Goal: Task Accomplishment & Management: Manage account settings

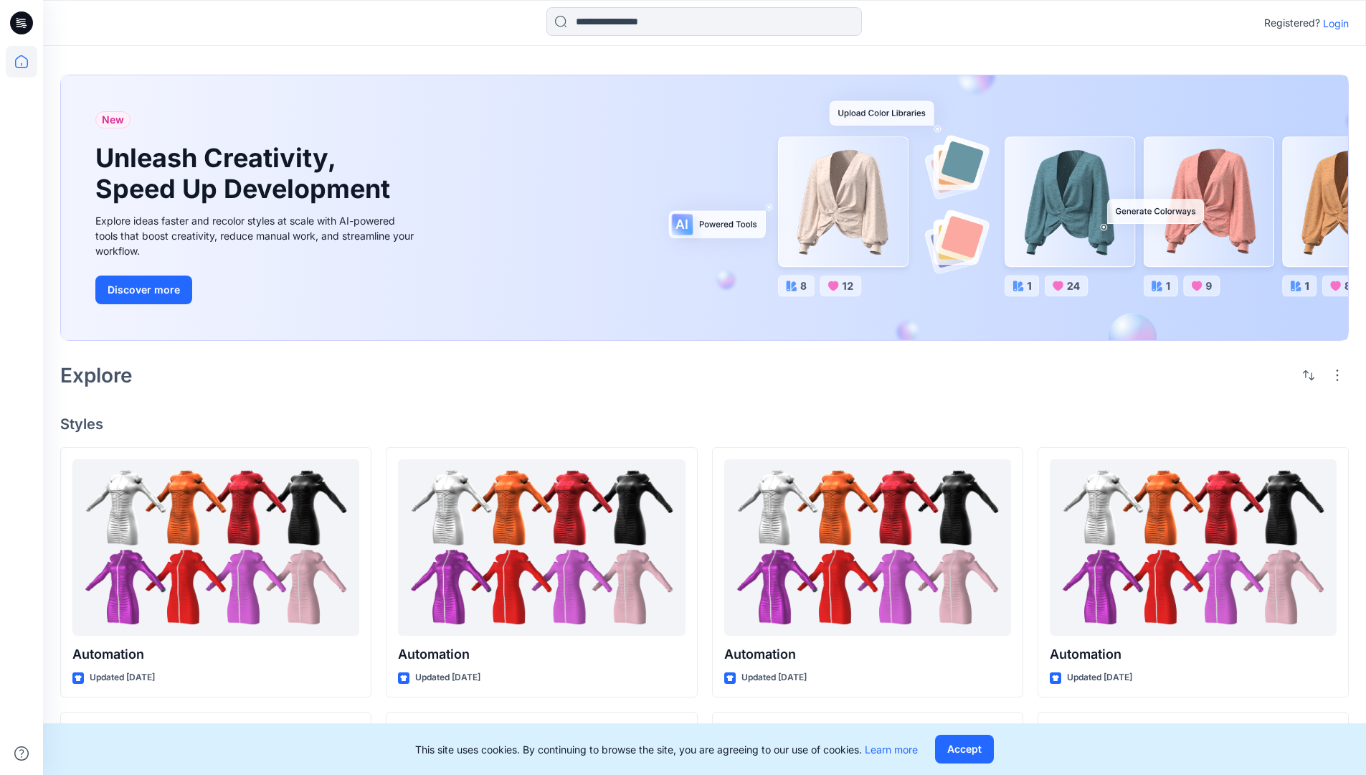
click at [1333, 23] on p "Login" at bounding box center [1336, 23] width 26 height 15
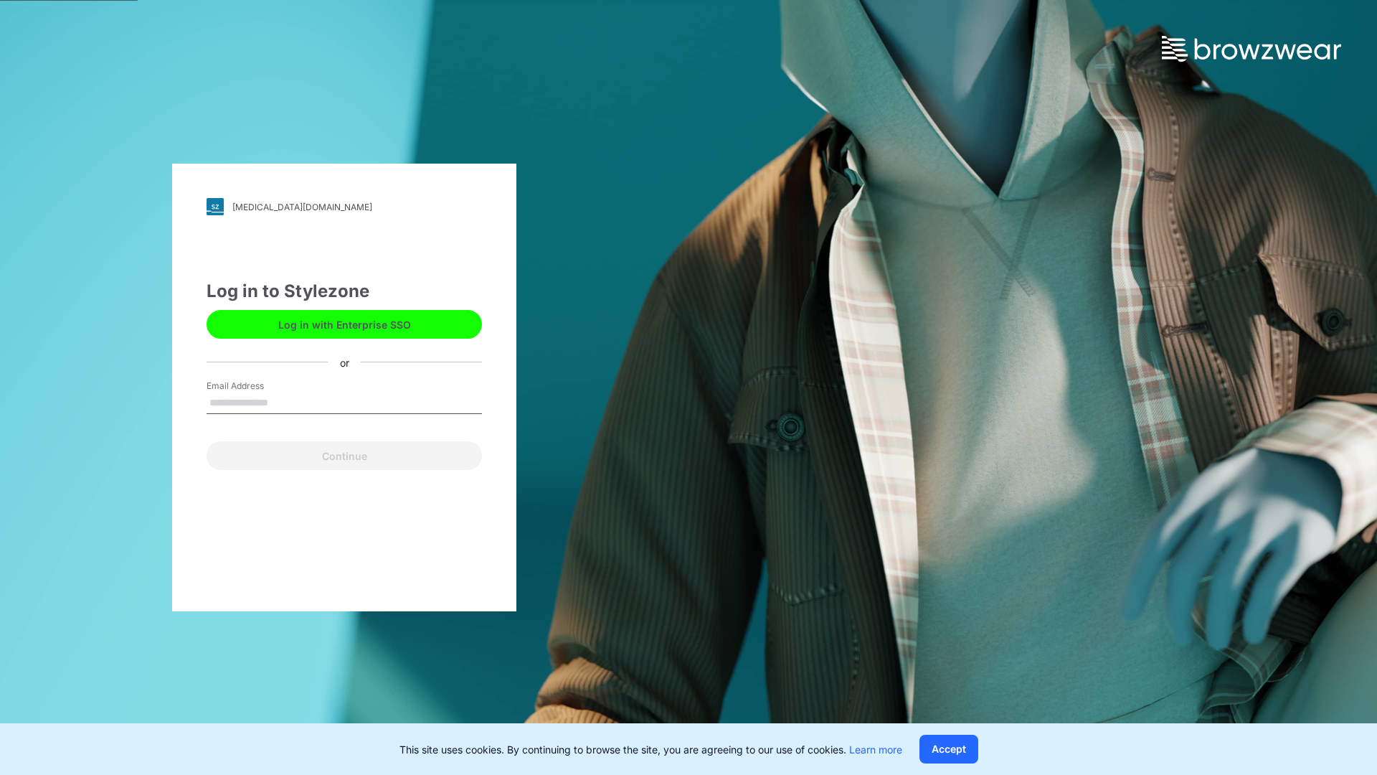
click at [283, 402] on input "Email Address" at bounding box center [344, 403] width 275 height 22
type input "**********"
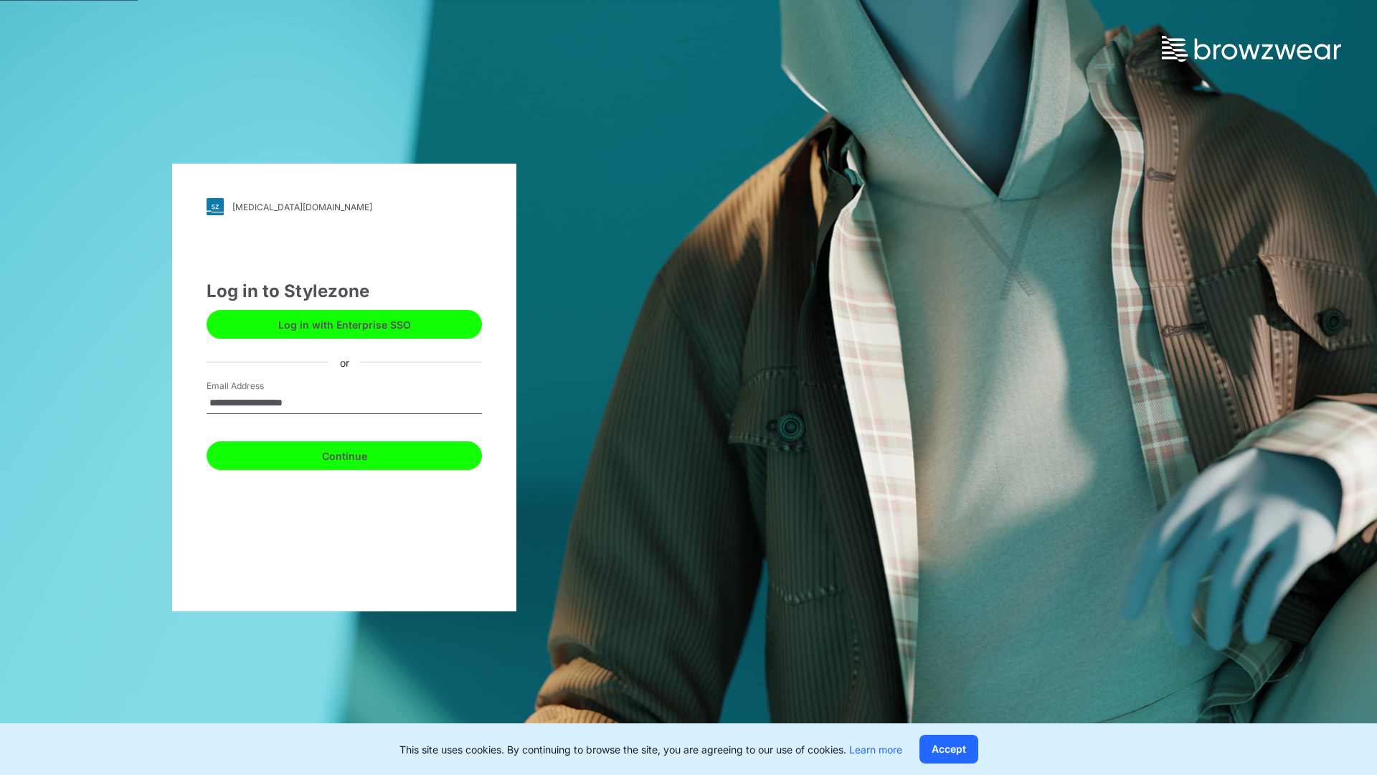
click at [360, 453] on button "Continue" at bounding box center [344, 455] width 275 height 29
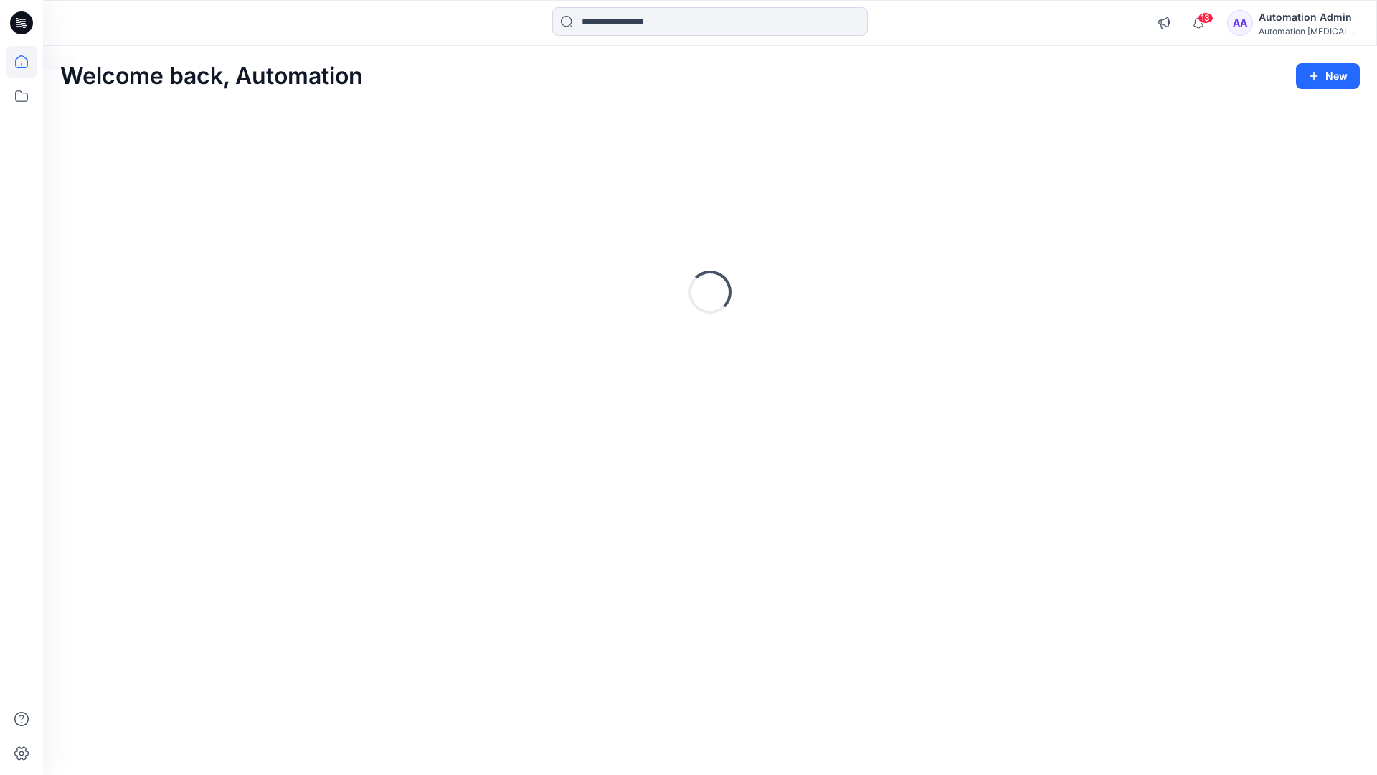
click at [27, 62] on icon at bounding box center [21, 61] width 13 height 13
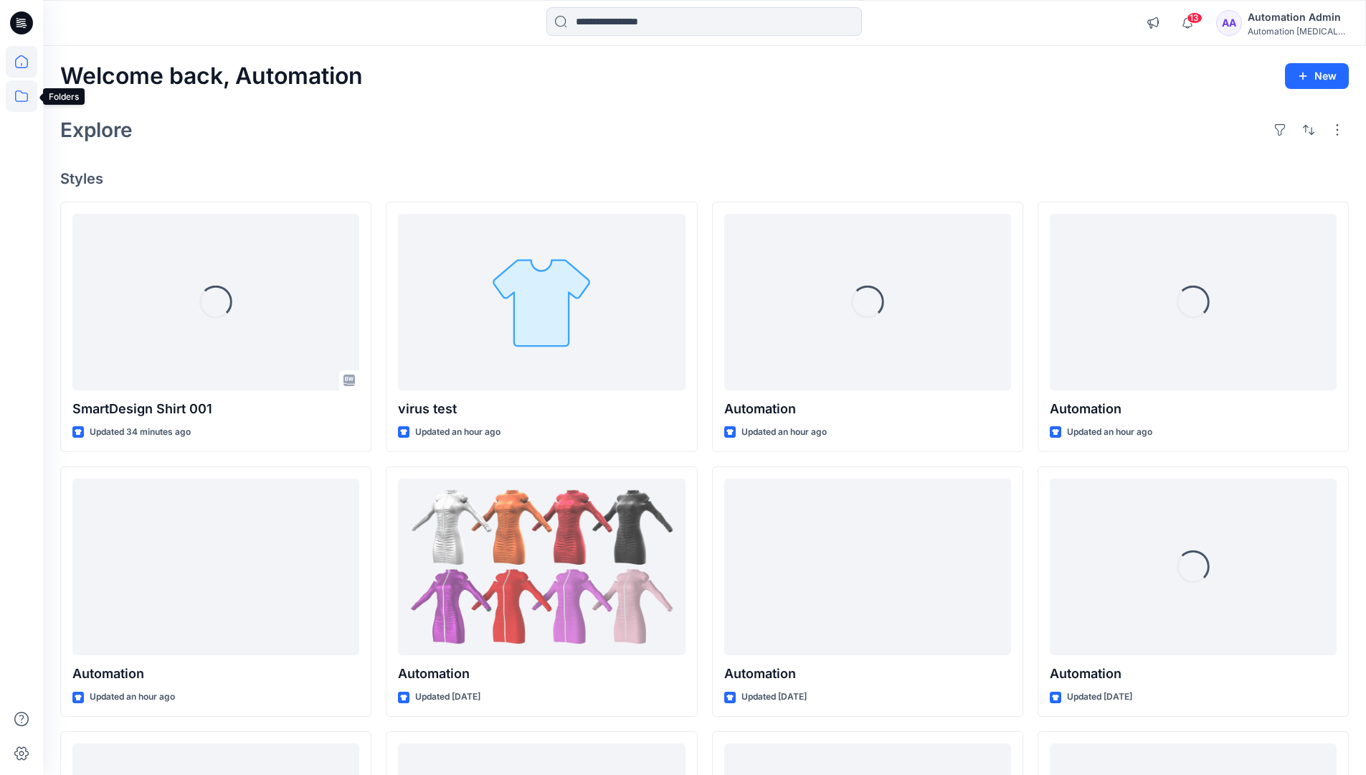
click at [26, 97] on icon at bounding box center [22, 96] width 32 height 32
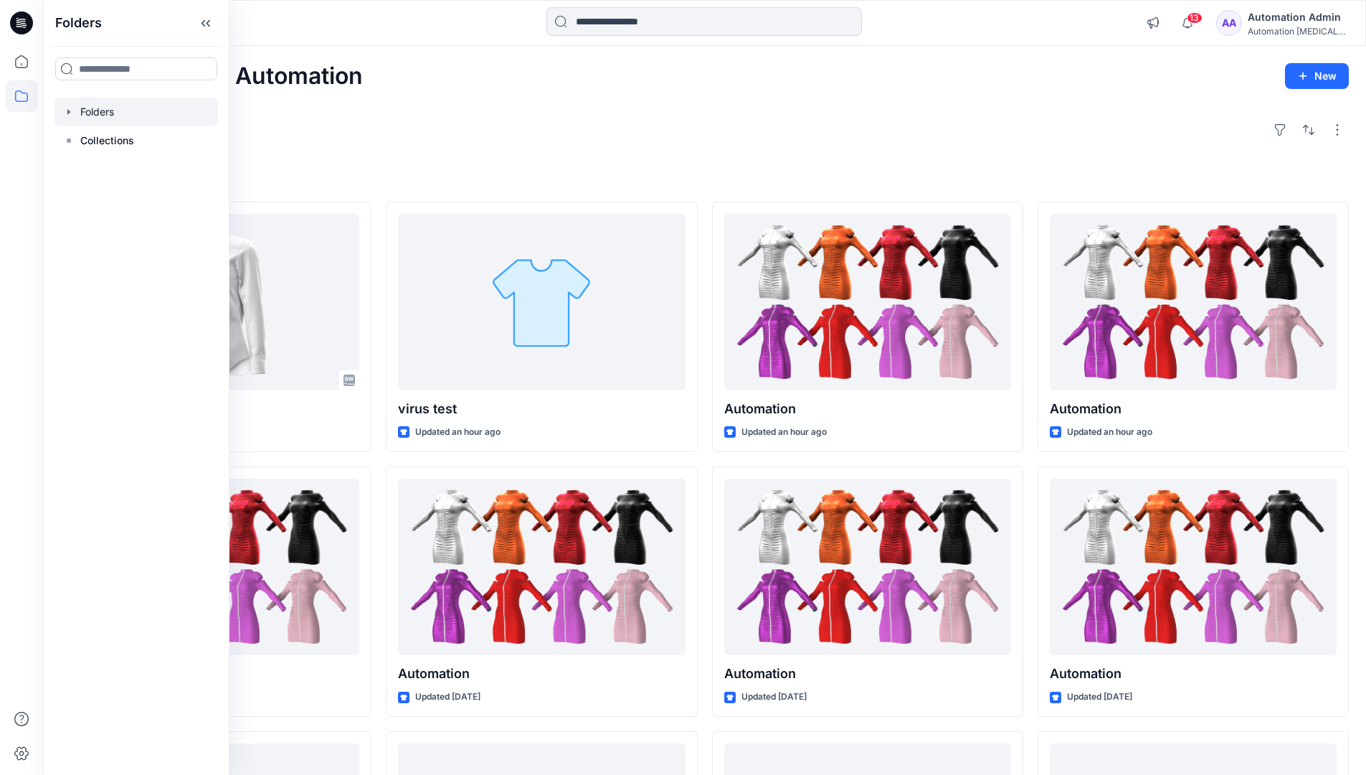
click at [100, 116] on div at bounding box center [137, 112] width 164 height 29
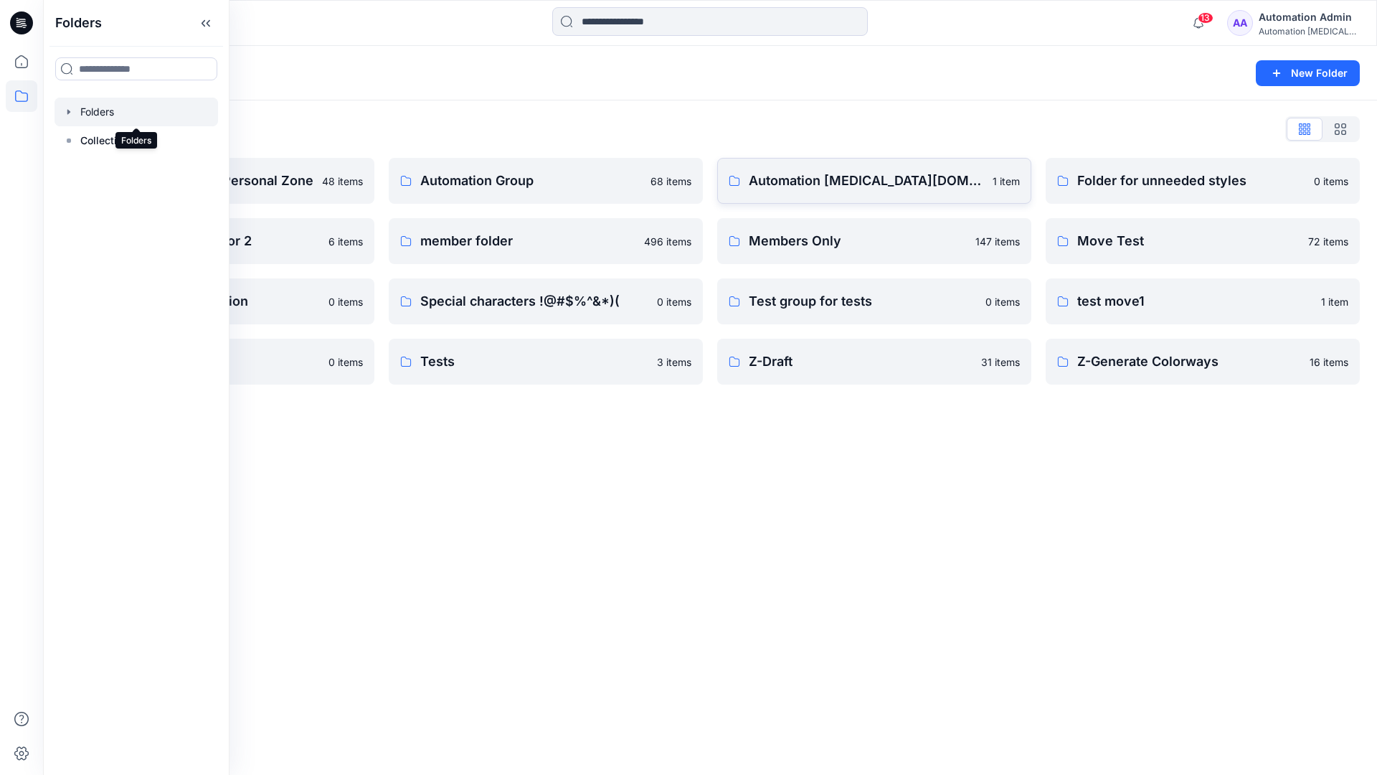
click at [775, 193] on link "Automation [MEDICAL_DATA][DOMAIN_NAME] 1 item" at bounding box center [874, 181] width 314 height 46
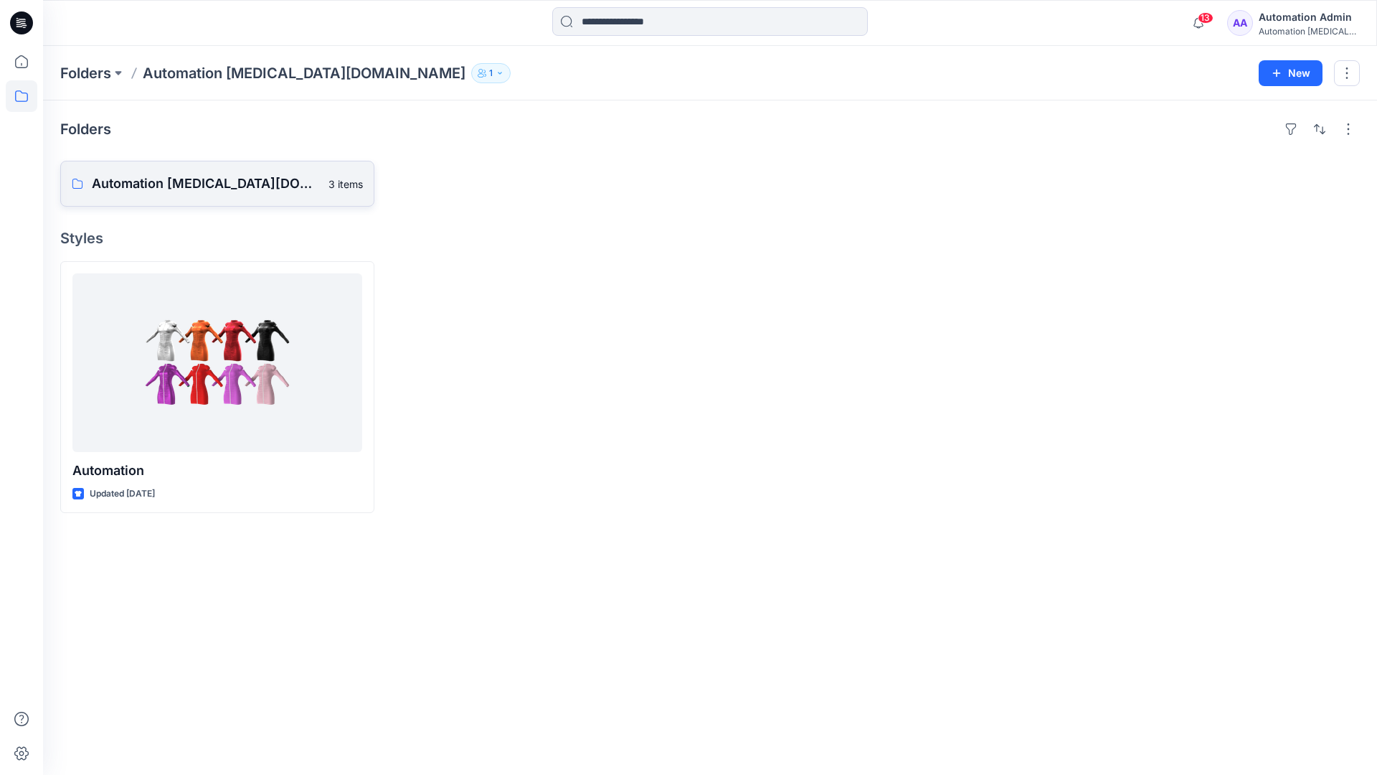
click at [190, 175] on p "Automation [MEDICAL_DATA][DOMAIN_NAME] Board" at bounding box center [206, 184] width 228 height 20
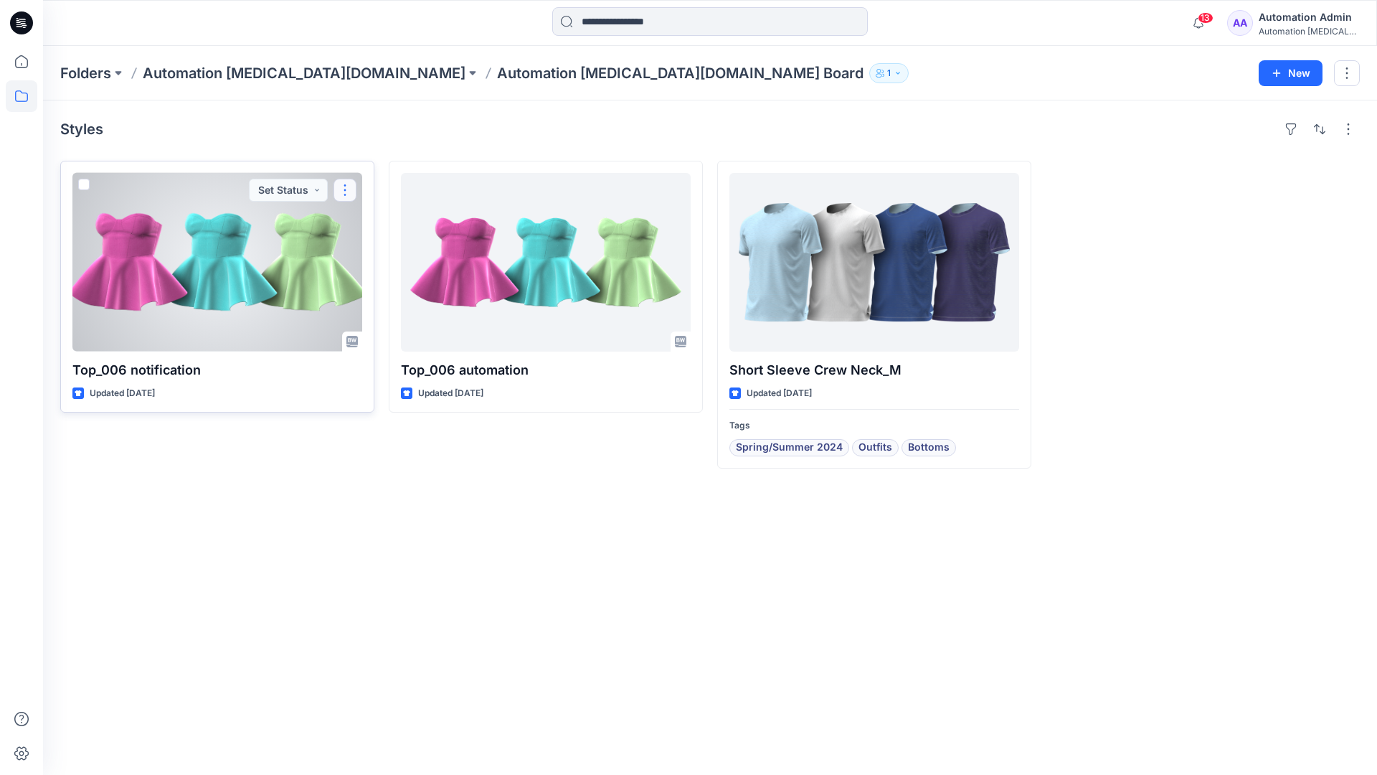
click at [345, 196] on button "button" at bounding box center [344, 190] width 23 height 23
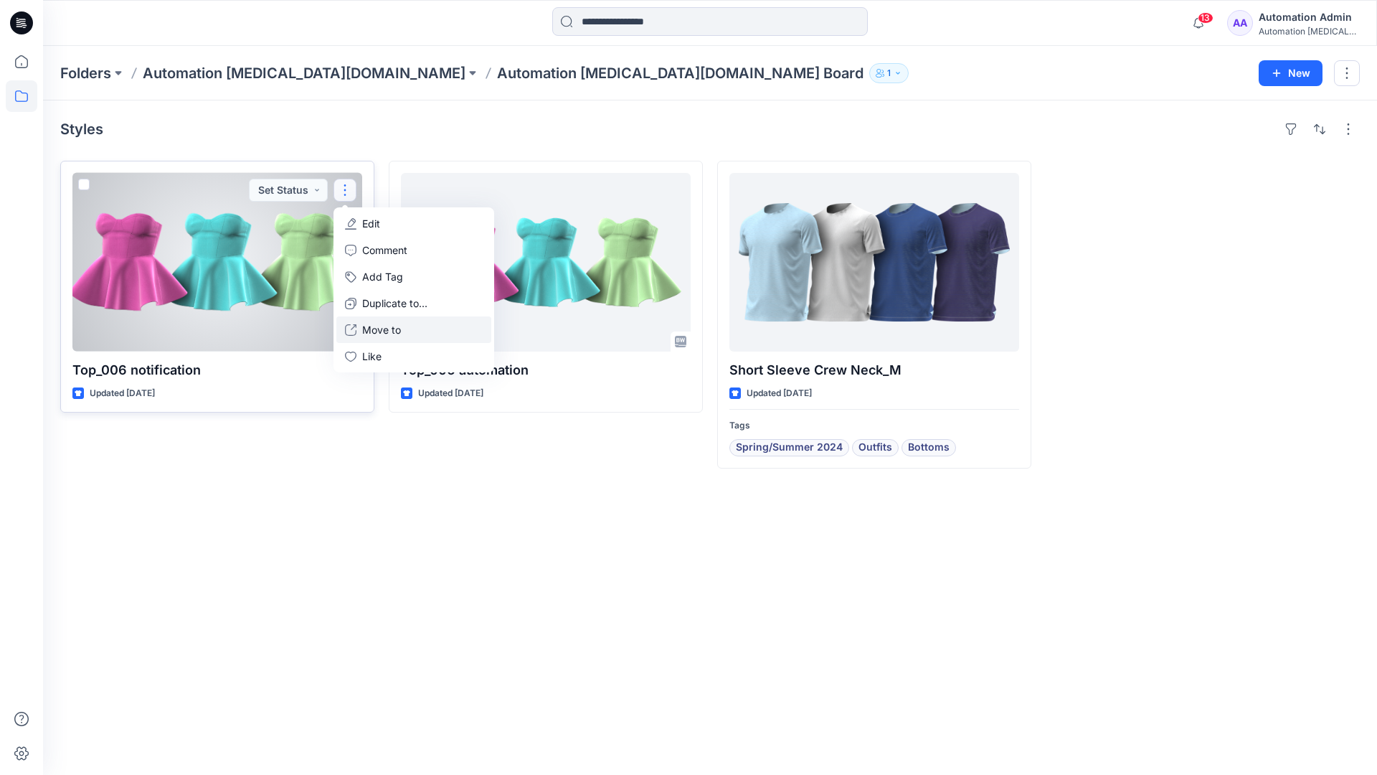
click at [359, 328] on button "Move to" at bounding box center [413, 329] width 155 height 27
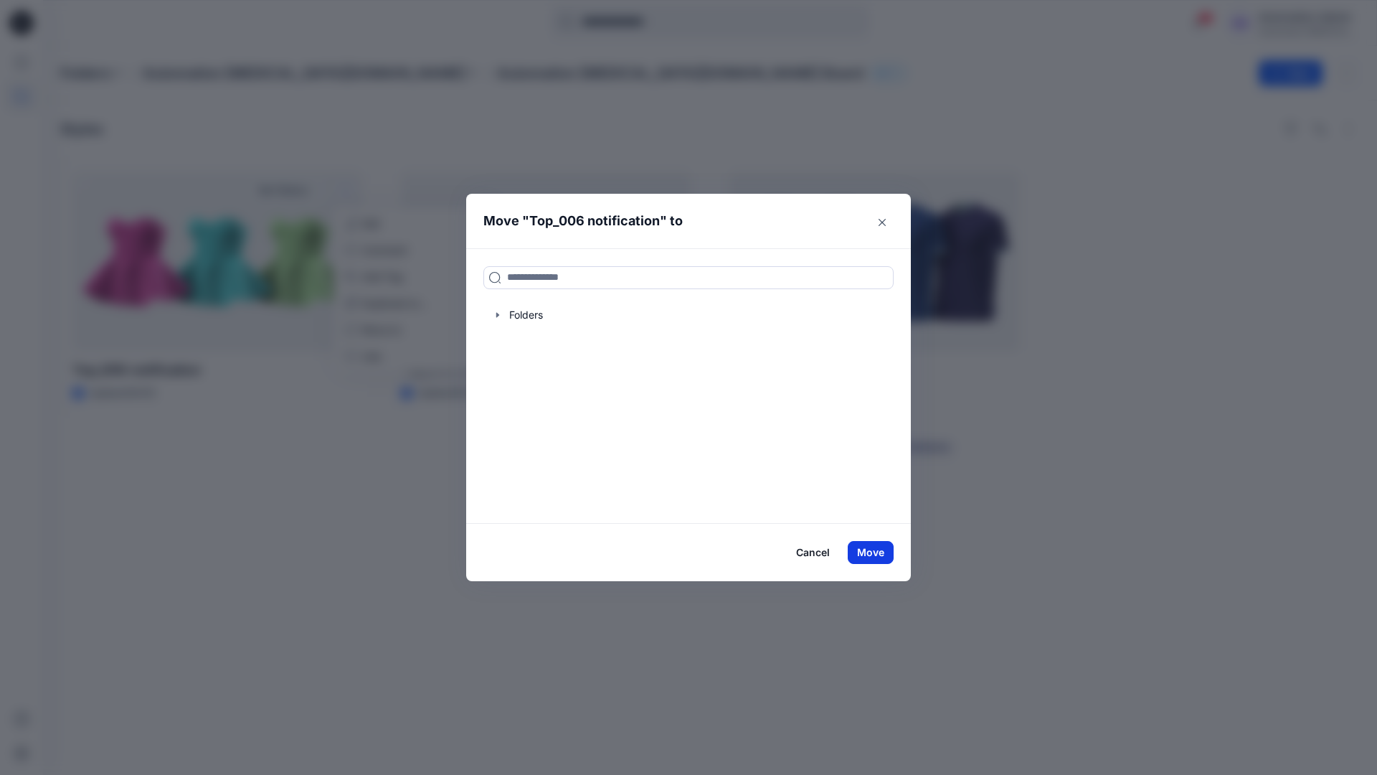
click at [876, 554] on button "Move" at bounding box center [871, 552] width 46 height 23
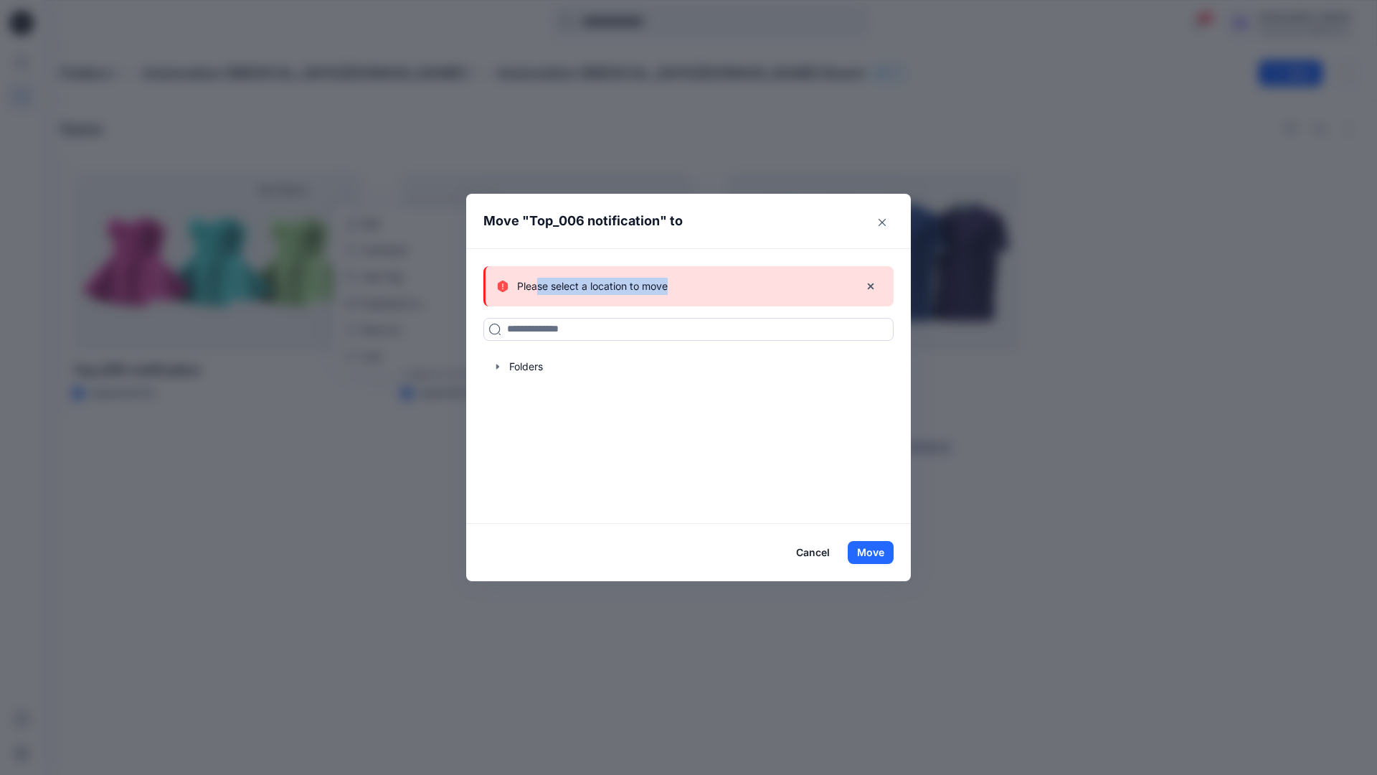
drag, startPoint x: 876, startPoint y: 554, endPoint x: 538, endPoint y: 282, distance: 434.0
click at [538, 282] on div "Please select a location to move" at bounding box center [672, 286] width 351 height 17
click at [871, 288] on icon "button" at bounding box center [870, 285] width 11 height 11
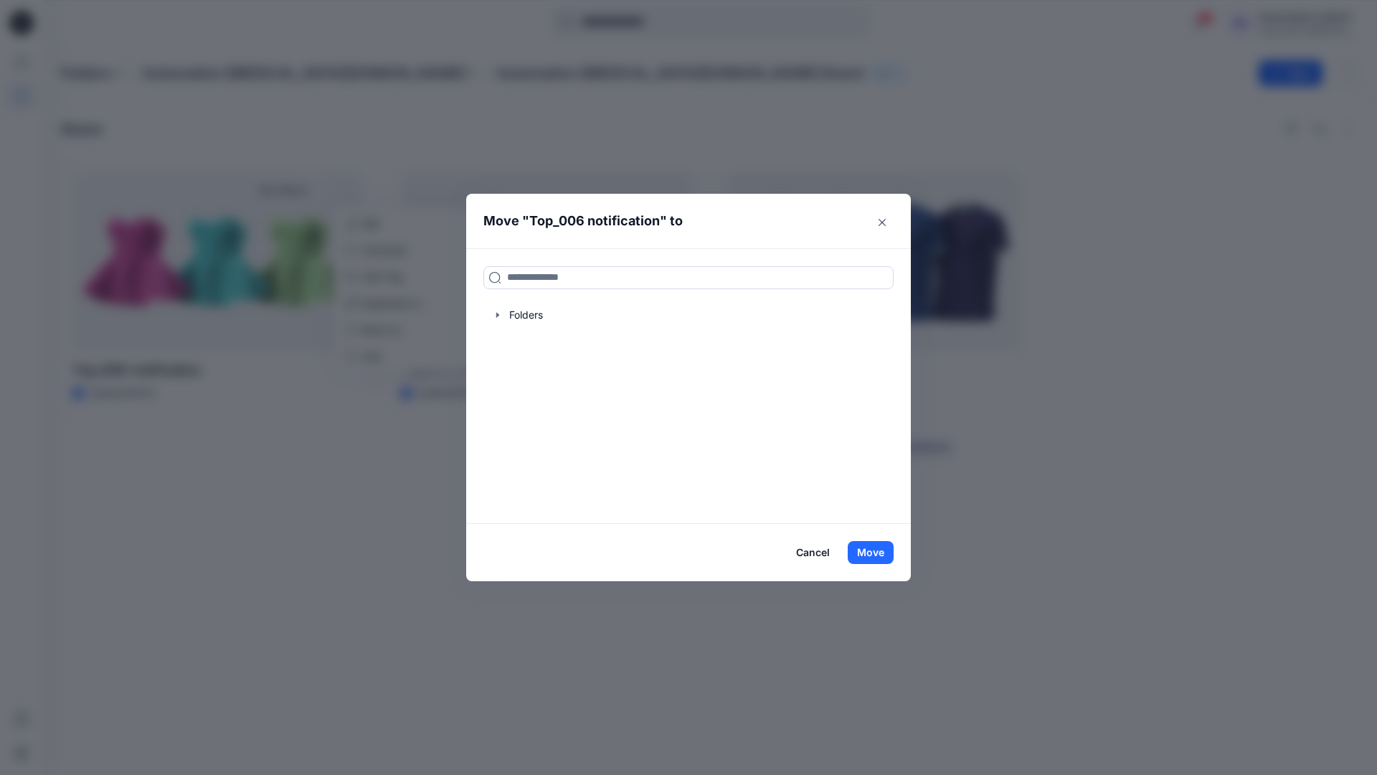
click at [811, 554] on button "Cancel" at bounding box center [813, 552] width 52 height 23
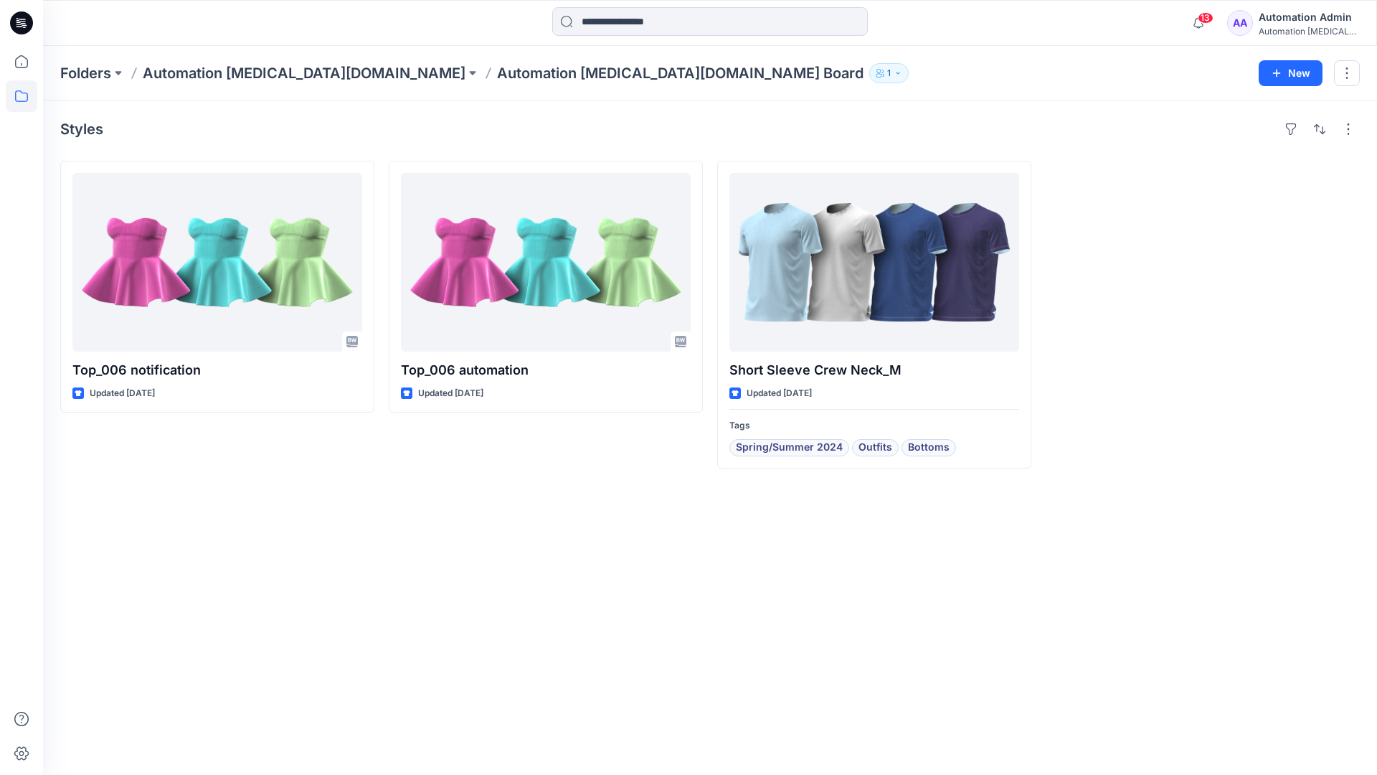
click at [1277, 27] on div "Automation [MEDICAL_DATA]..." at bounding box center [1309, 31] width 100 height 11
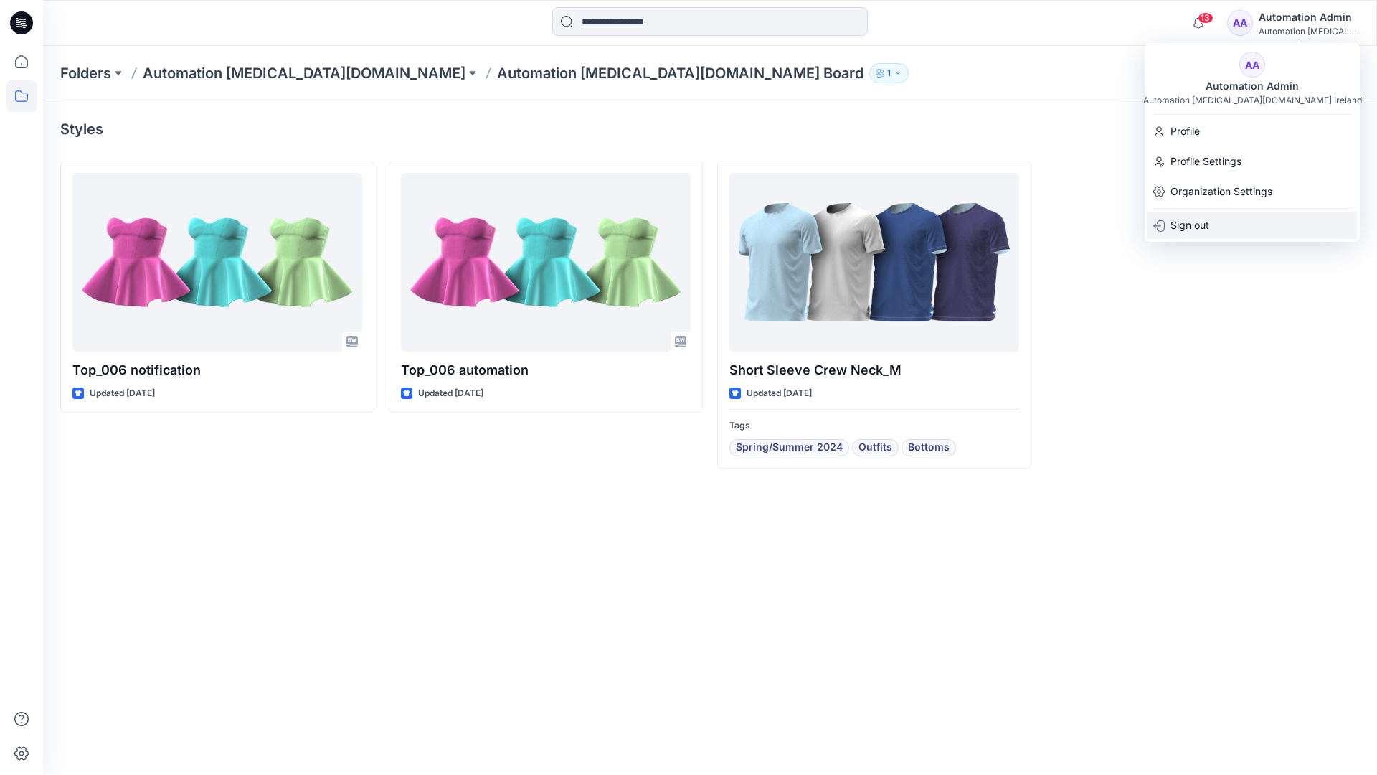
click at [1209, 232] on p "Sign out" at bounding box center [1189, 225] width 39 height 27
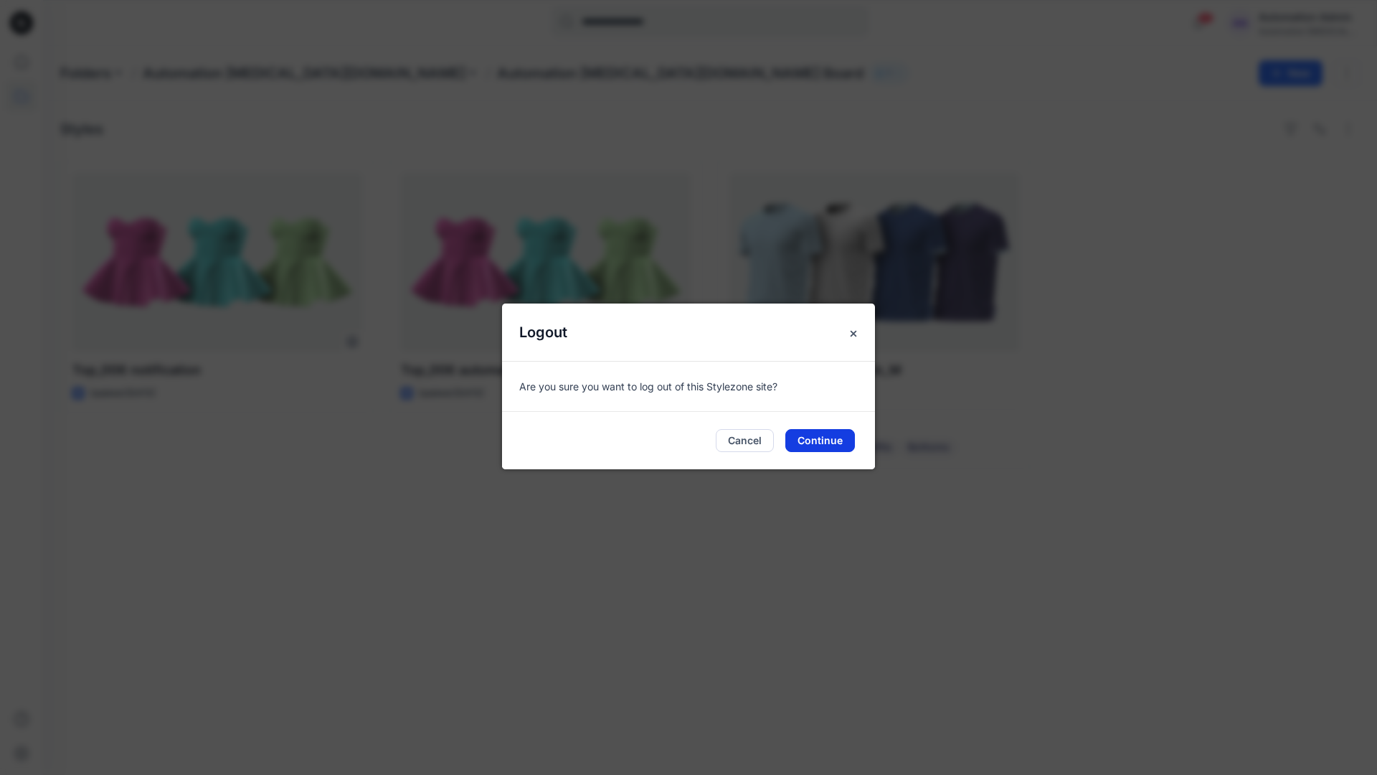
click at [835, 435] on button "Continue" at bounding box center [820, 440] width 70 height 23
